Goal: Information Seeking & Learning: Learn about a topic

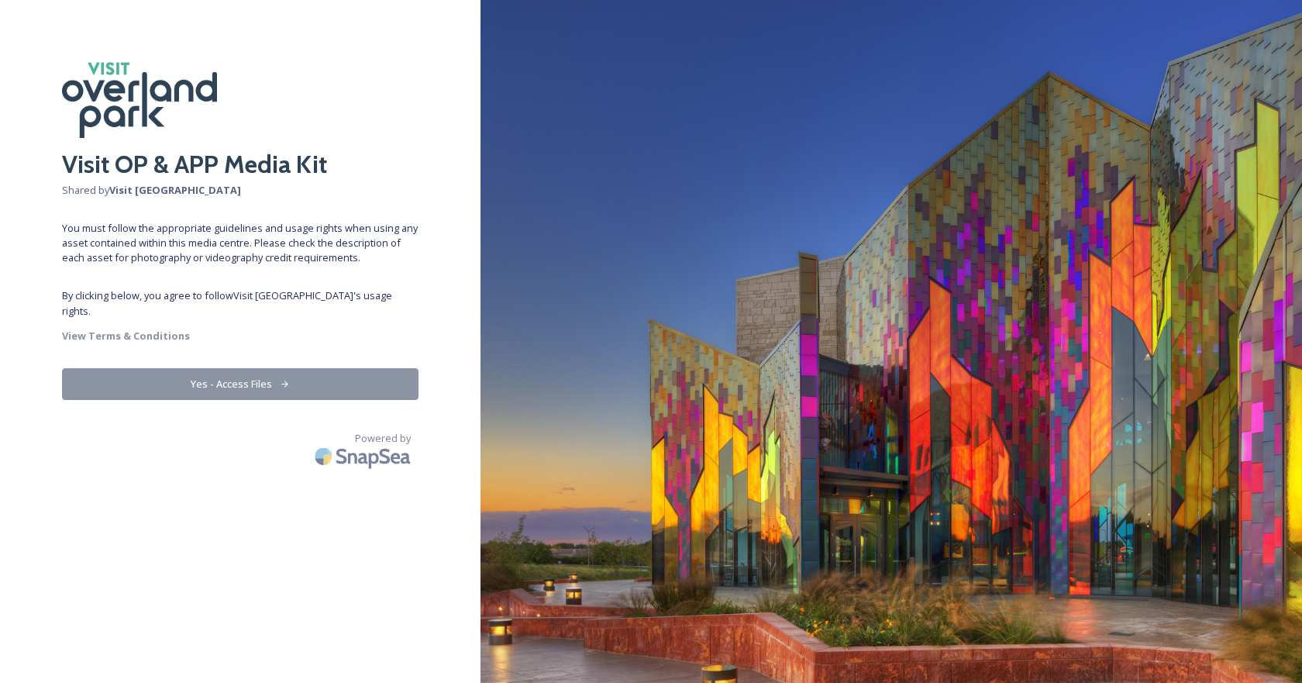
click at [281, 381] on icon at bounding box center [284, 384] width 7 height 6
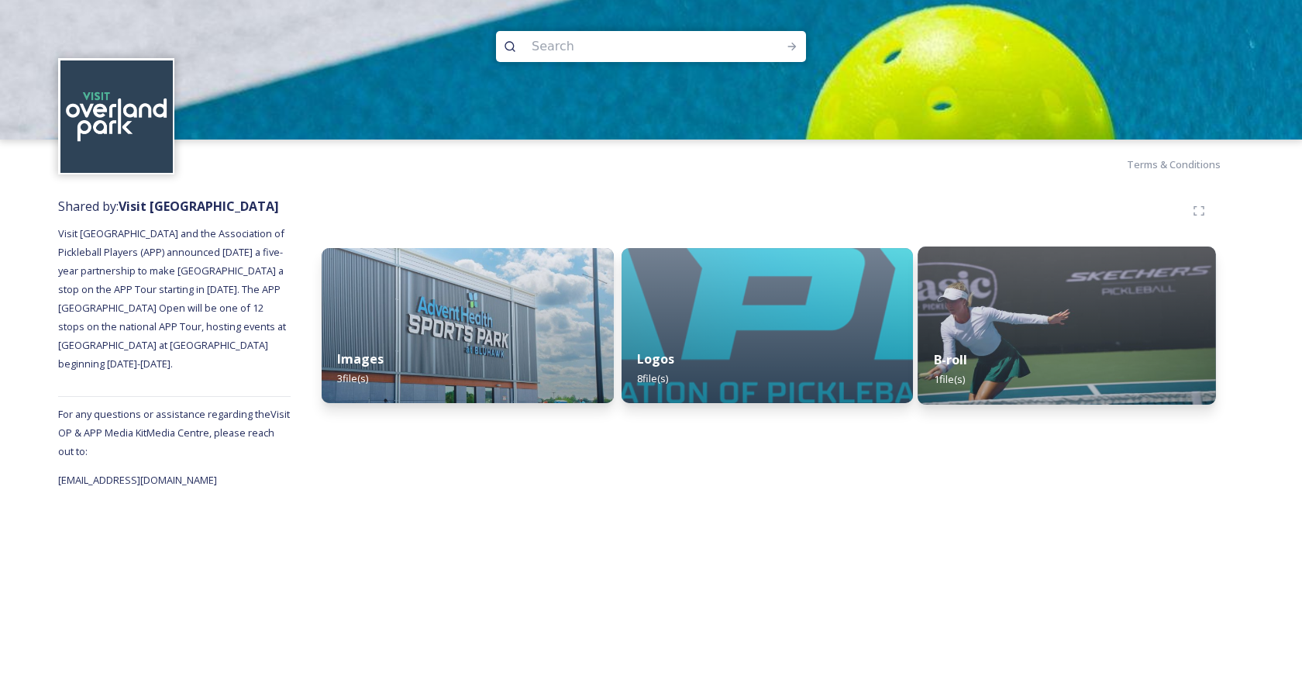
click at [966, 321] on img at bounding box center [1068, 326] width 298 height 158
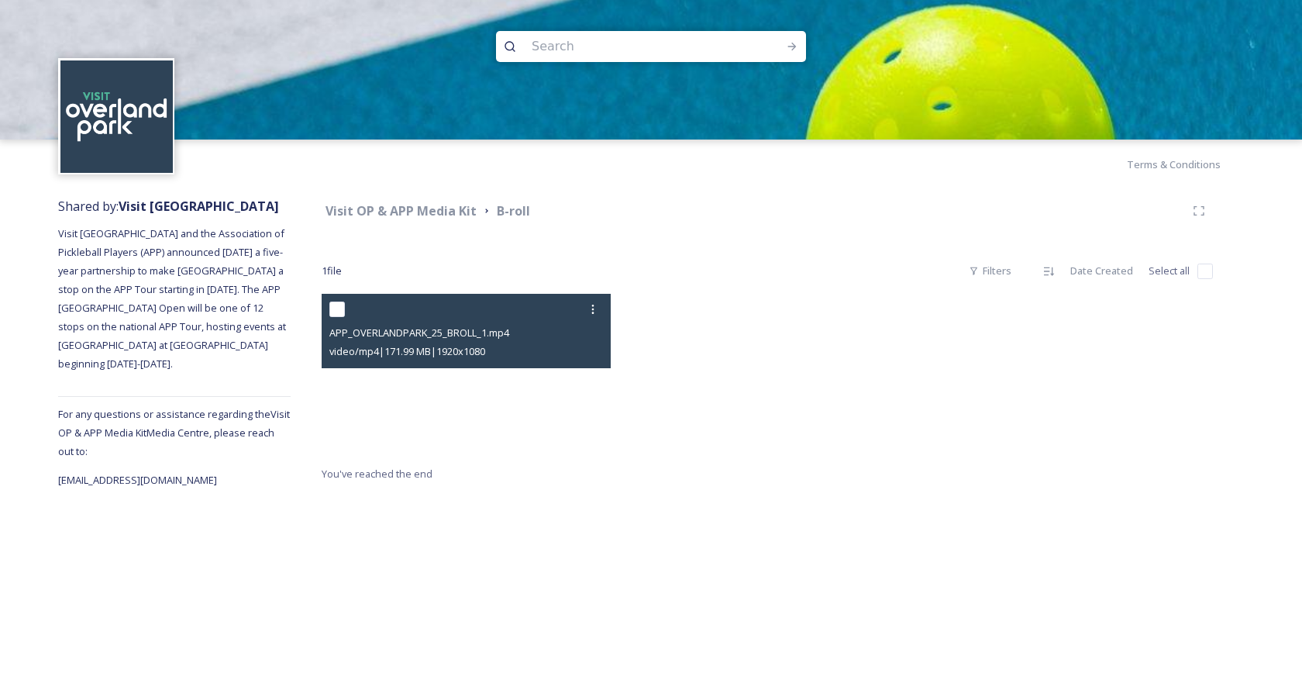
click at [476, 409] on video "APP_OVERLANDPARK_25_BROLL_1.mp4" at bounding box center [466, 375] width 289 height 163
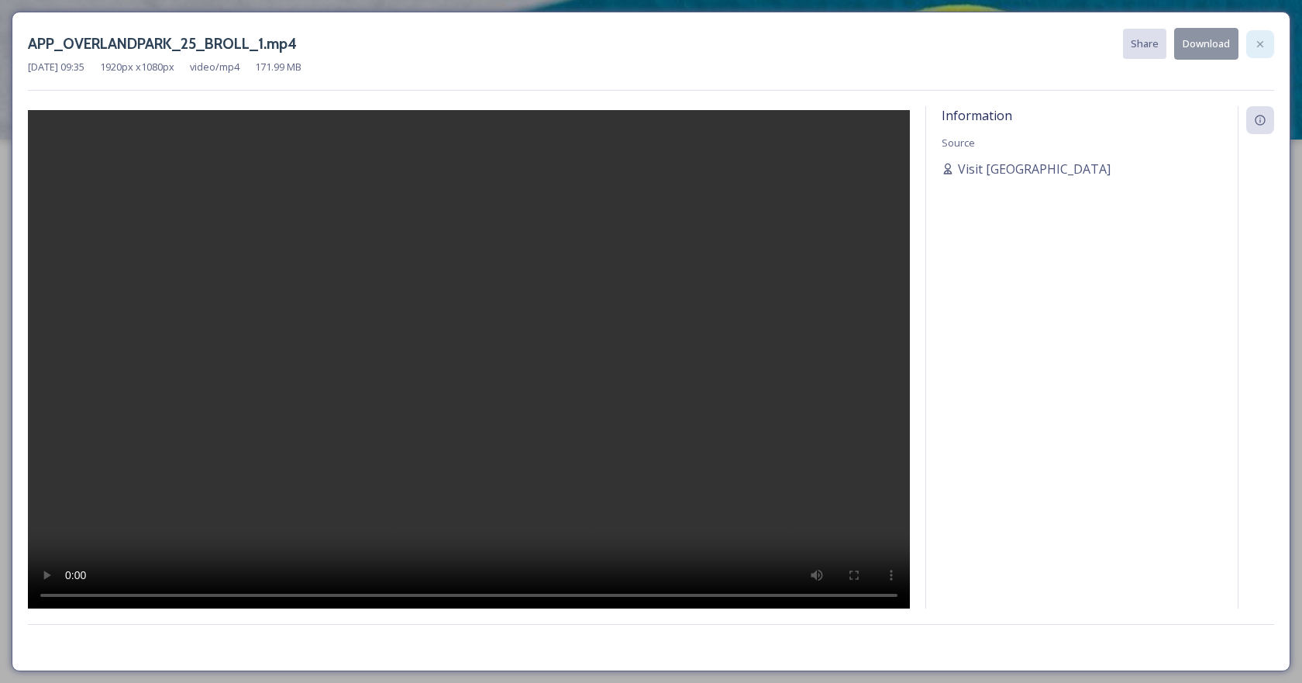
click at [1264, 35] on div at bounding box center [1261, 44] width 28 height 28
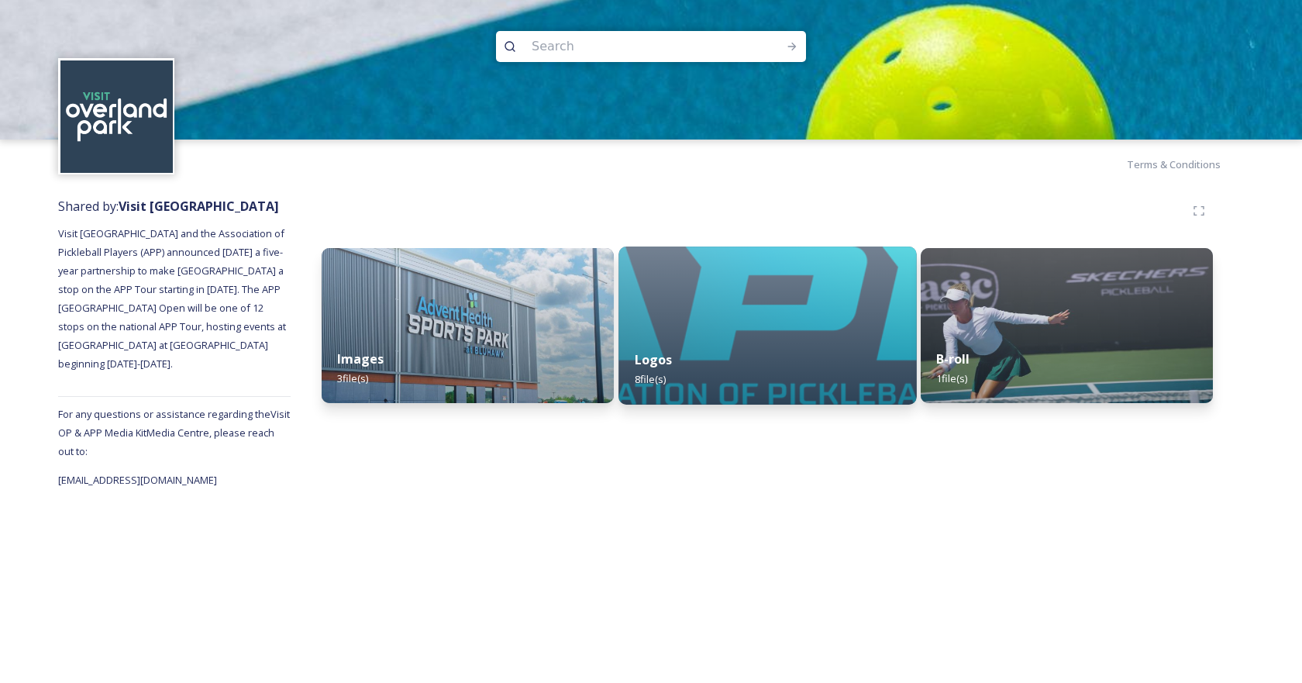
click at [768, 332] on img at bounding box center [768, 326] width 298 height 158
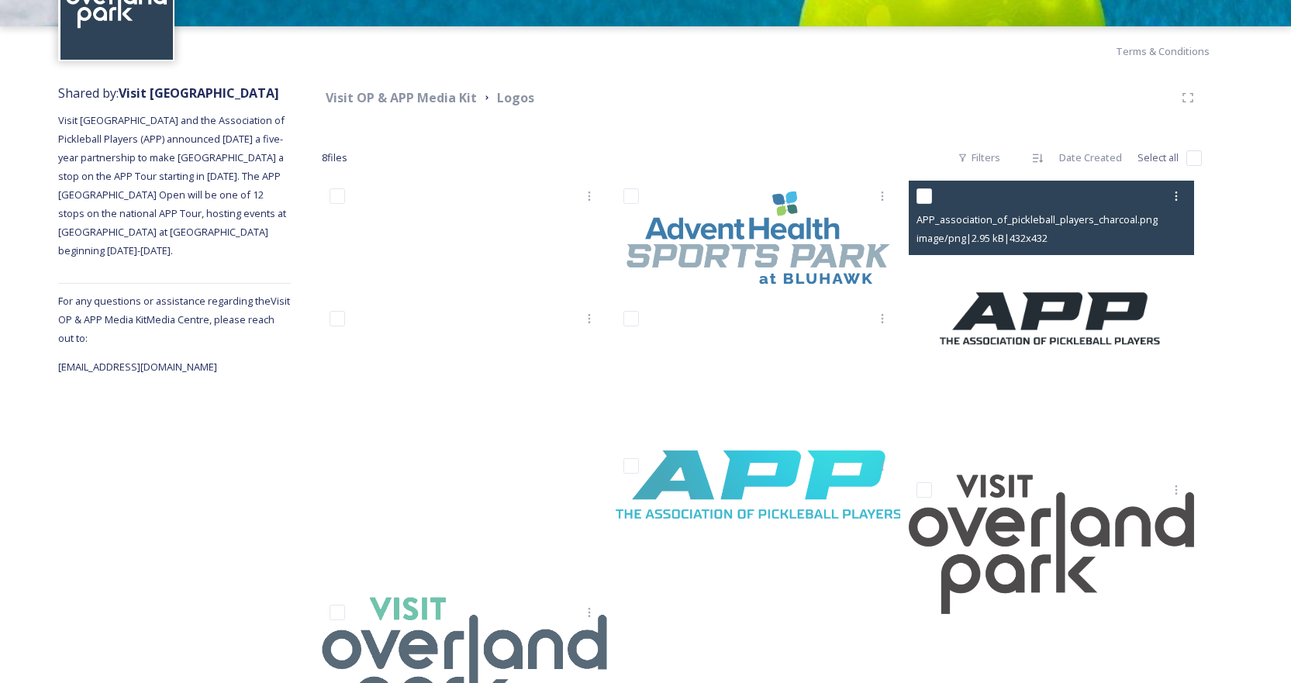
scroll to position [202, 0]
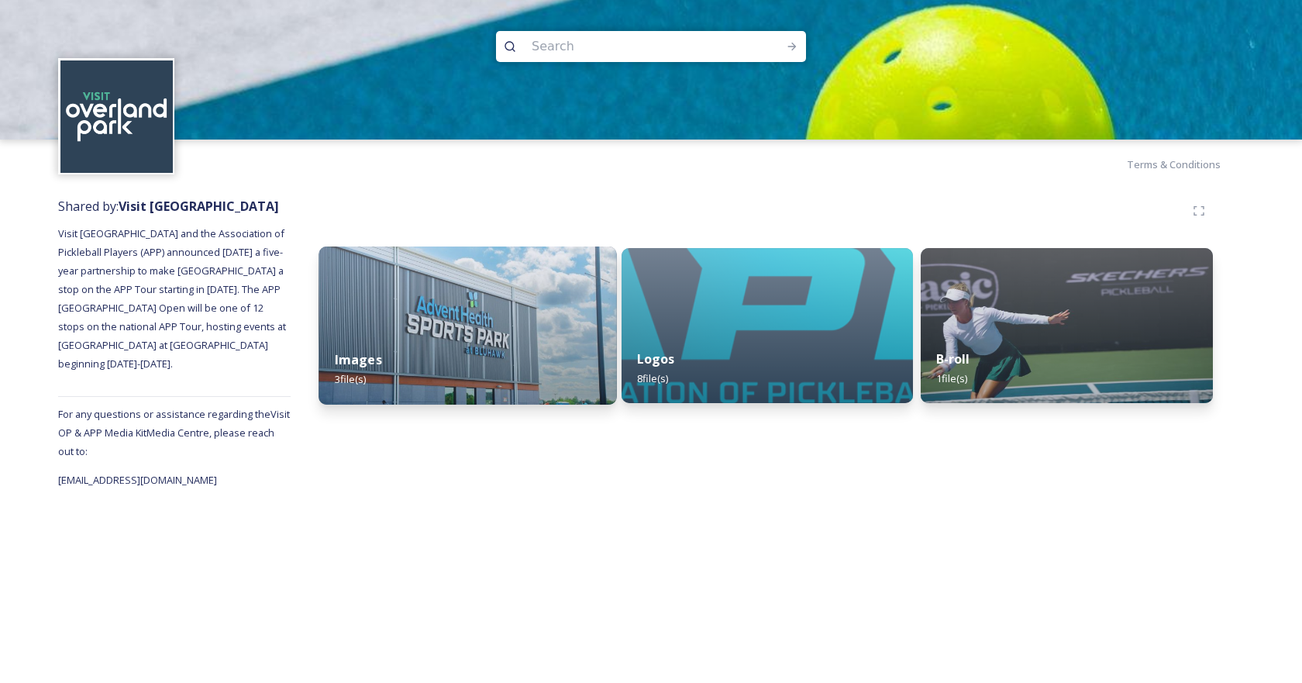
click at [476, 301] on img at bounding box center [468, 326] width 298 height 158
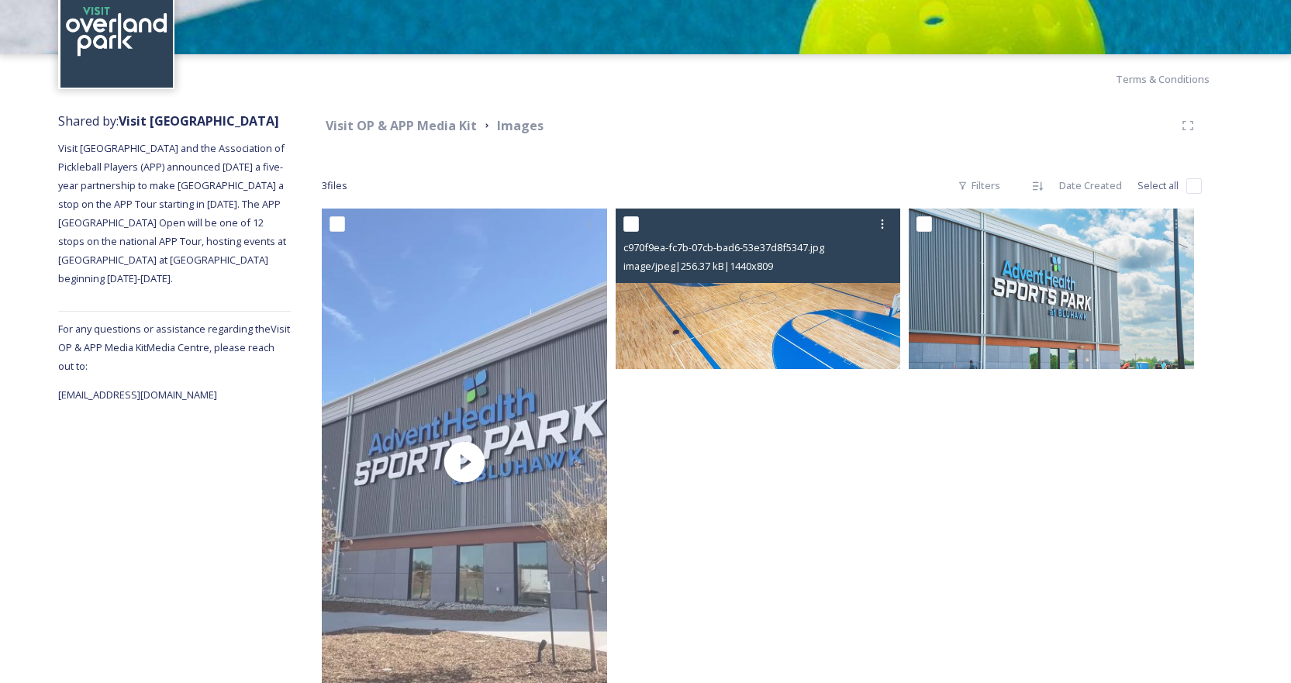
scroll to position [152, 0]
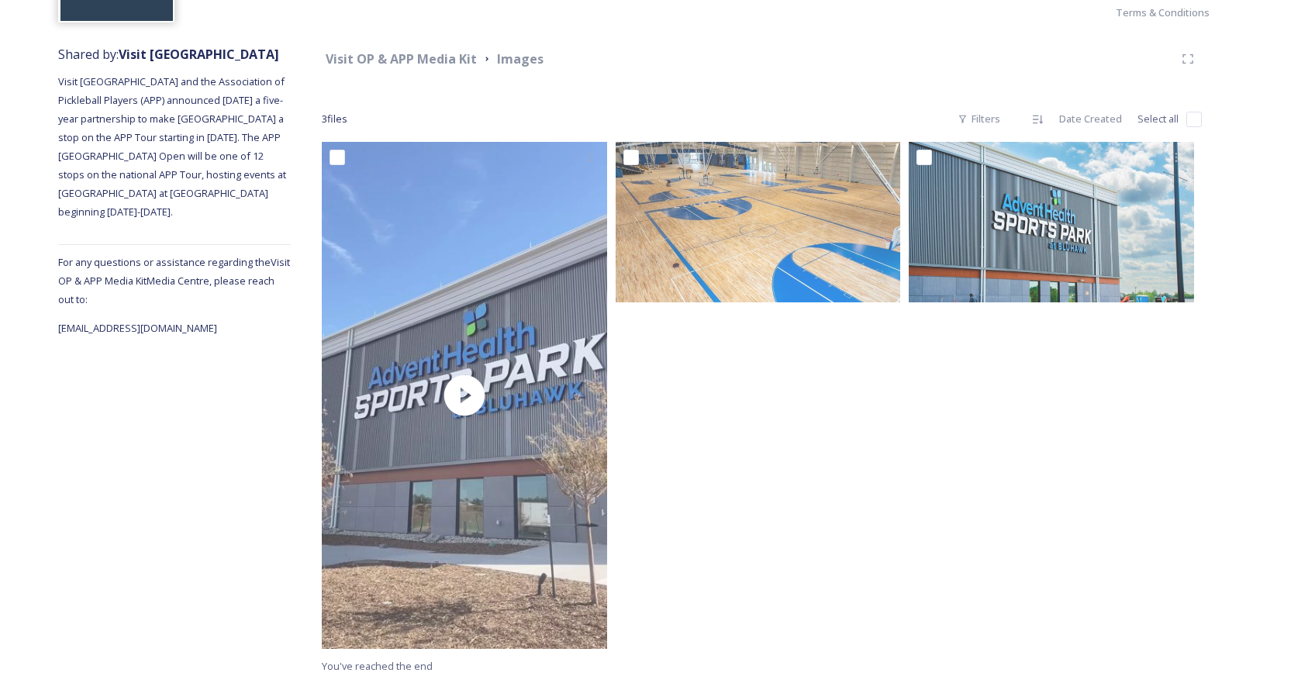
click at [971, 464] on div at bounding box center [1055, 399] width 293 height 515
